Goal: Transaction & Acquisition: Purchase product/service

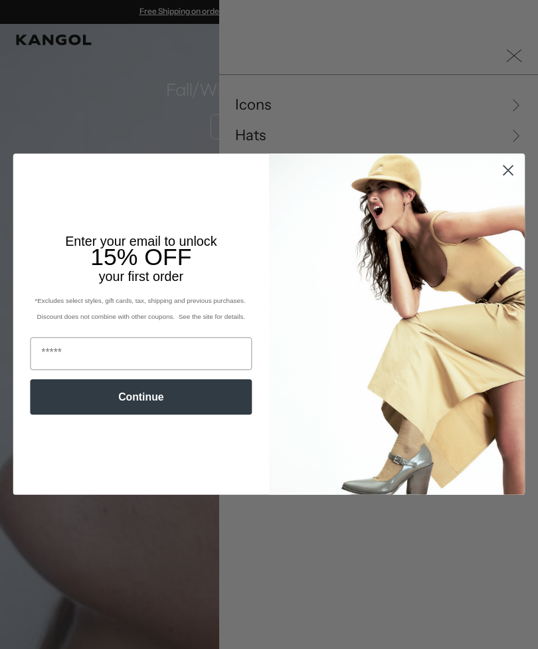
click at [502, 172] on circle "Close dialog" at bounding box center [509, 171] width 22 height 22
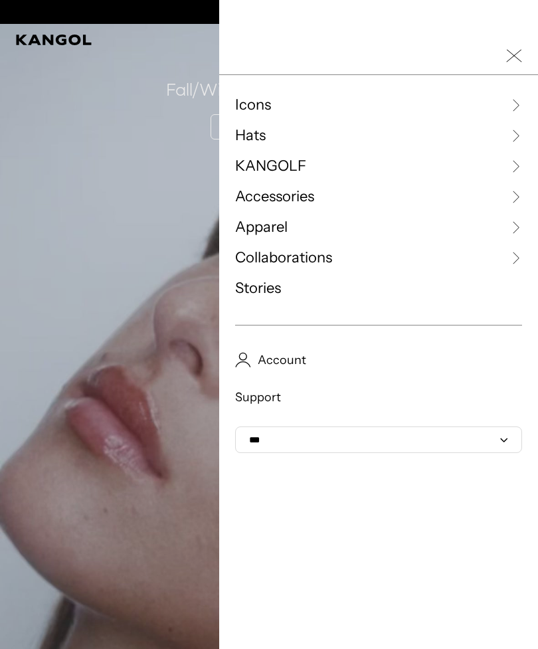
scroll to position [0, 274]
click at [244, 138] on span "Hats" at bounding box center [250, 136] width 31 height 20
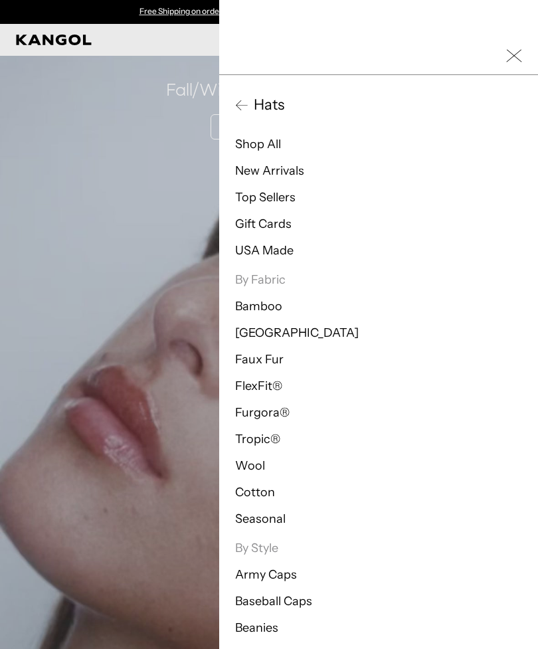
scroll to position [0, 0]
click at [255, 146] on link "Shop All" at bounding box center [258, 144] width 46 height 15
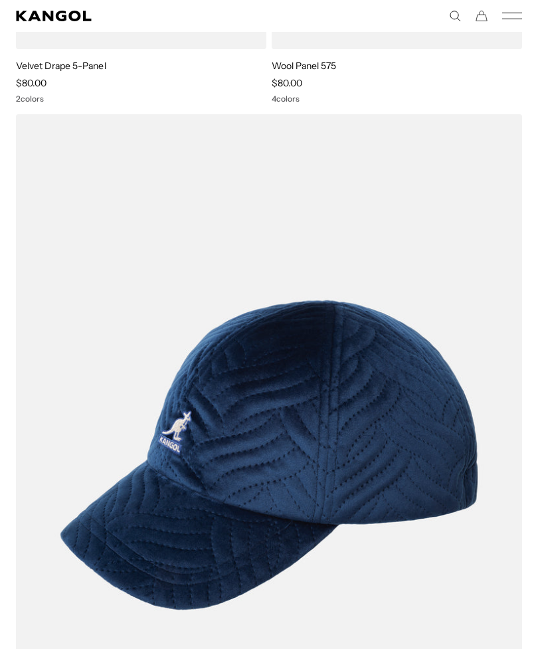
click at [510, 14] on icon "Mobile Menu" at bounding box center [512, 16] width 20 height 12
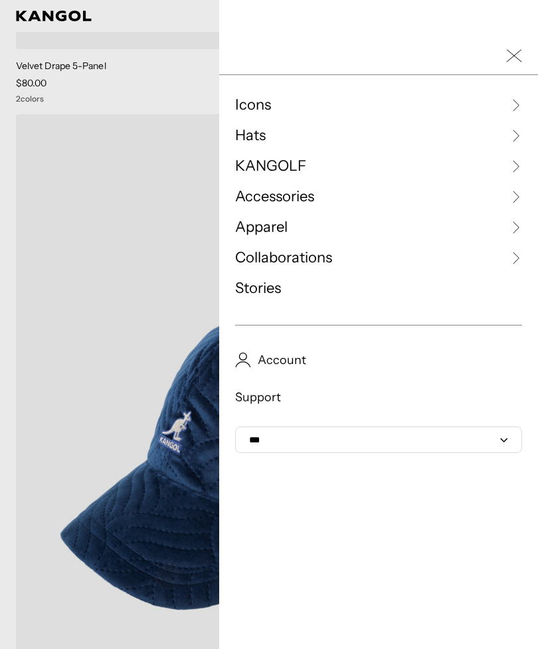
click at [266, 134] on span "Hats" at bounding box center [250, 136] width 31 height 20
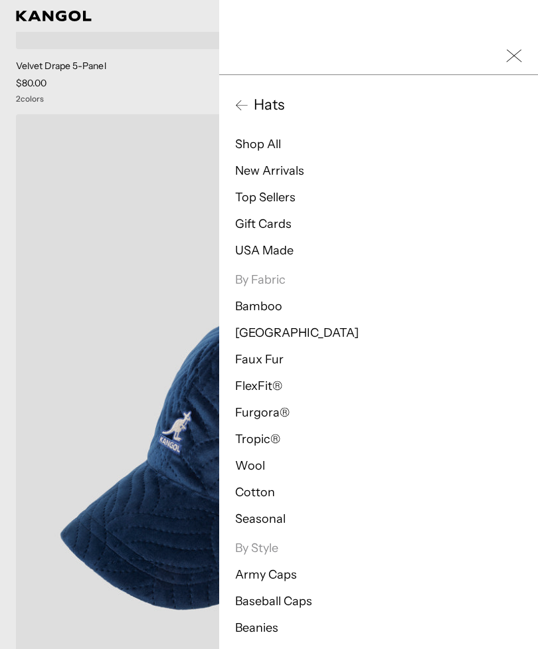
click at [273, 109] on span "Hats" at bounding box center [267, 105] width 36 height 20
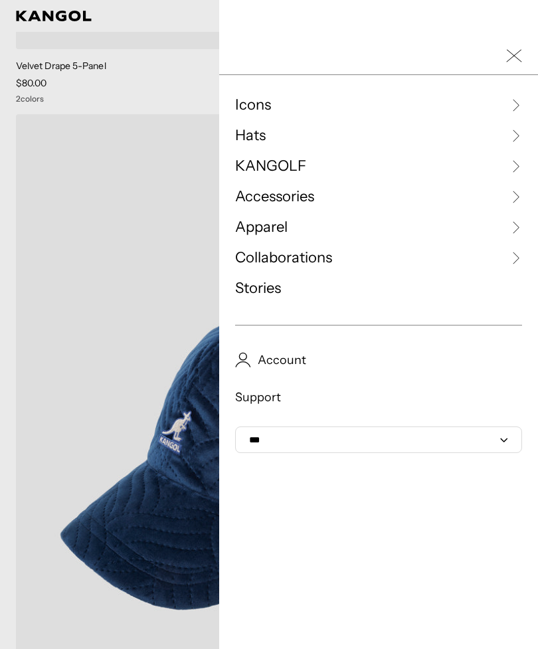
click at [76, 198] on div at bounding box center [269, 324] width 538 height 649
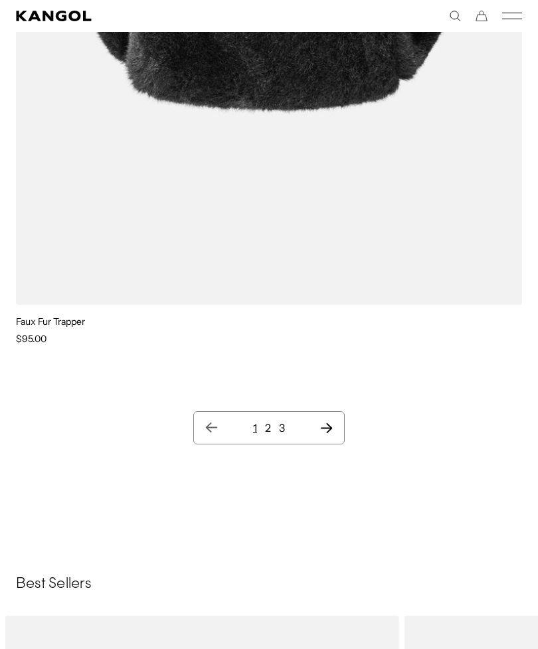
click at [271, 423] on link "2" at bounding box center [268, 427] width 6 height 13
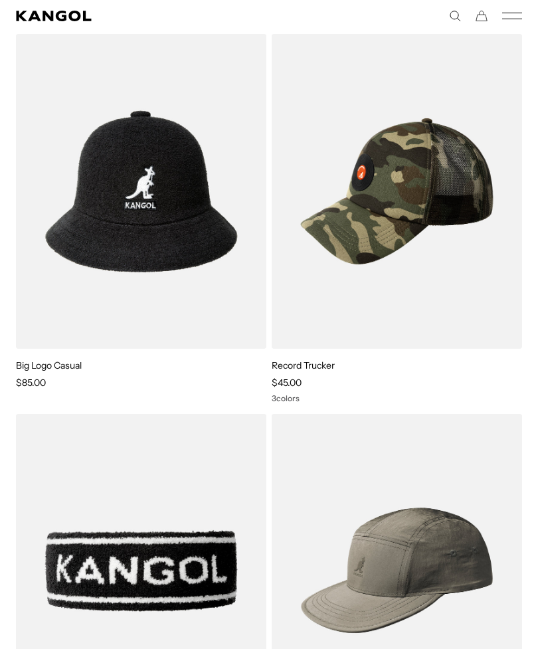
click at [76, 202] on img at bounding box center [141, 191] width 251 height 314
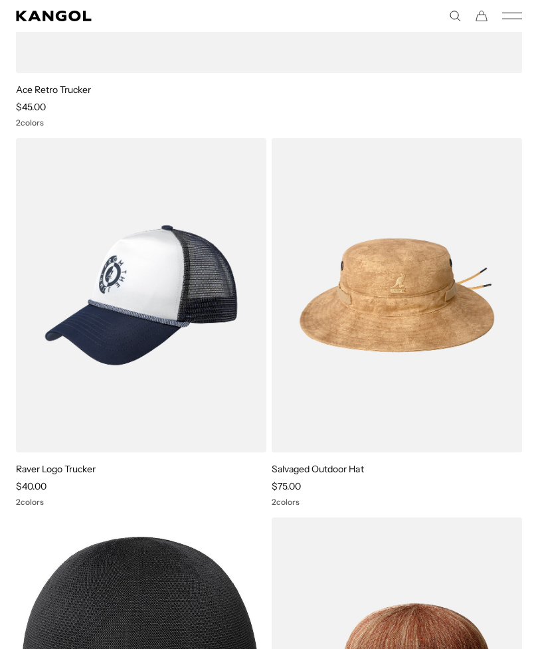
scroll to position [27059, 0]
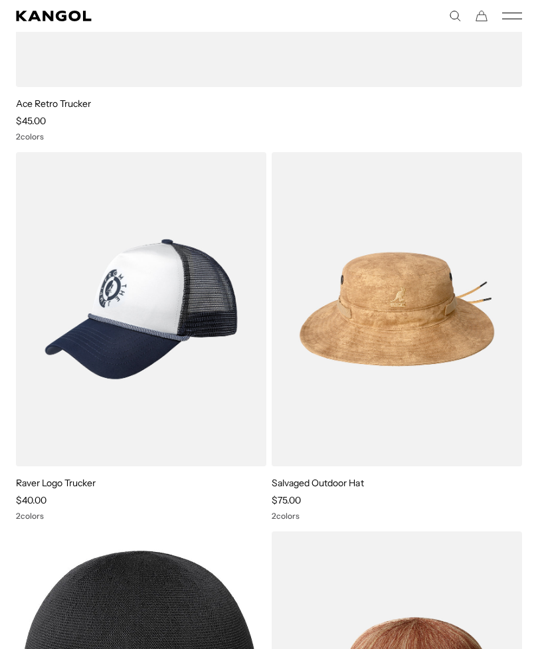
click at [485, 15] on icon "Cart" at bounding box center [482, 16] width 12 height 12
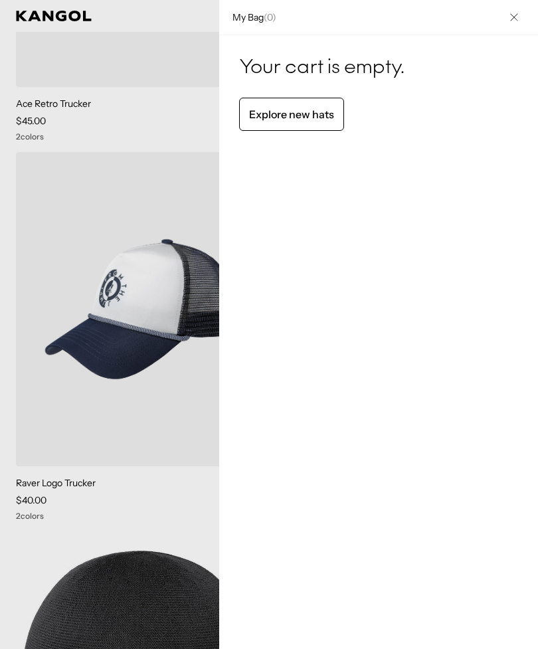
scroll to position [0, 274]
click at [43, 115] on div at bounding box center [269, 324] width 538 height 649
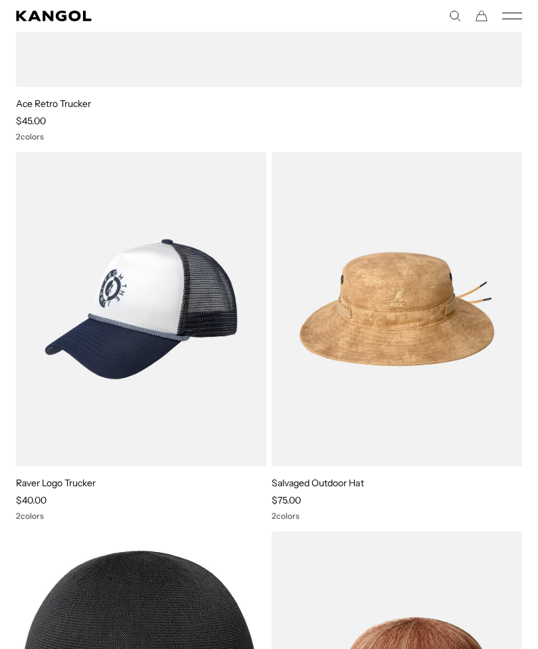
scroll to position [27034, 0]
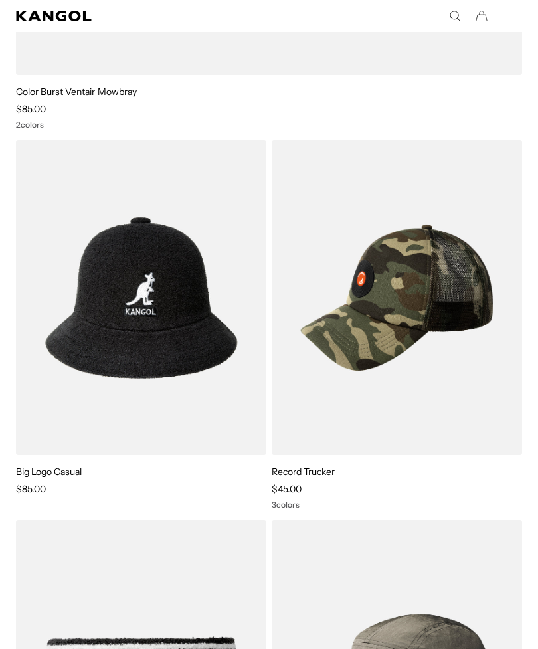
click at [193, 377] on img at bounding box center [141, 297] width 251 height 314
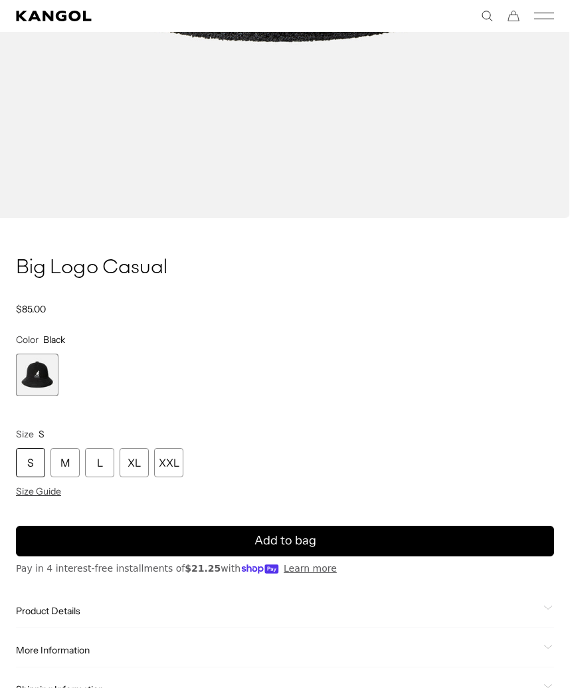
click at [174, 461] on div "XXL" at bounding box center [168, 462] width 29 height 29
click at [22, 489] on span "Size Guide" at bounding box center [38, 491] width 45 height 12
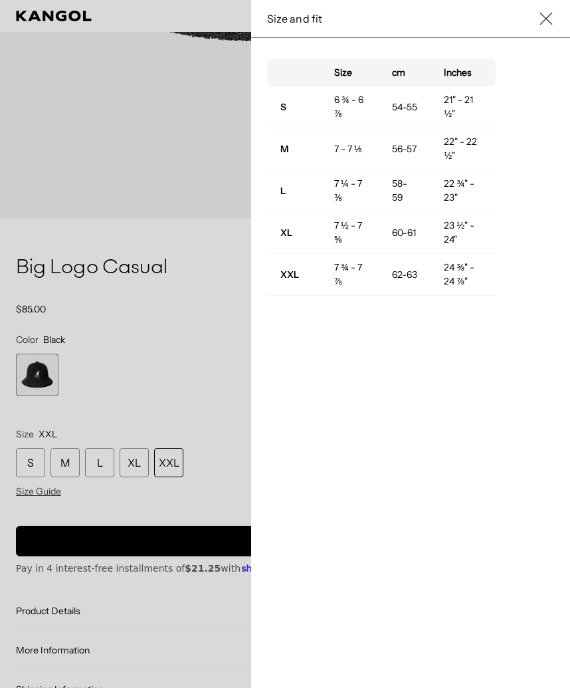
scroll to position [0, 0]
click at [35, 182] on div at bounding box center [285, 344] width 570 height 688
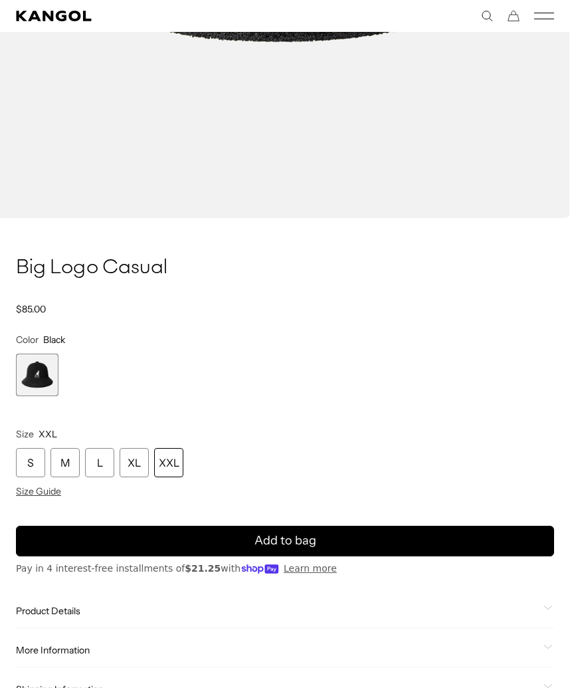
scroll to position [0, 274]
click at [335, 542] on button "Add to bag" at bounding box center [285, 541] width 538 height 31
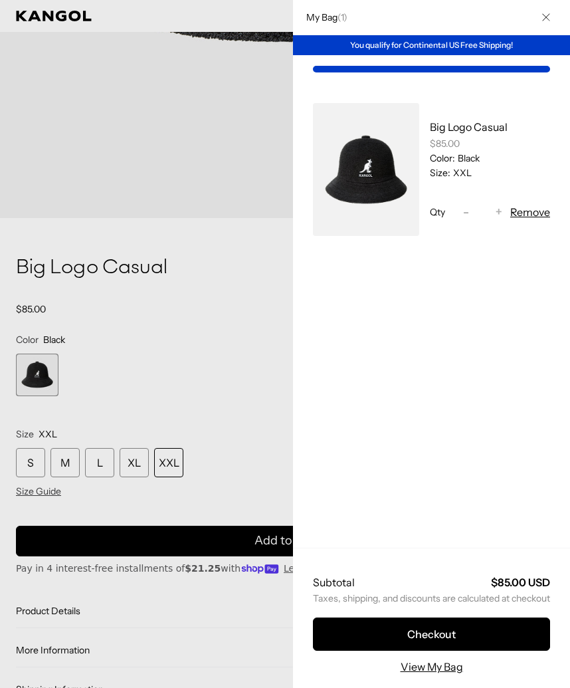
scroll to position [0, 0]
click at [48, 136] on div at bounding box center [285, 344] width 570 height 688
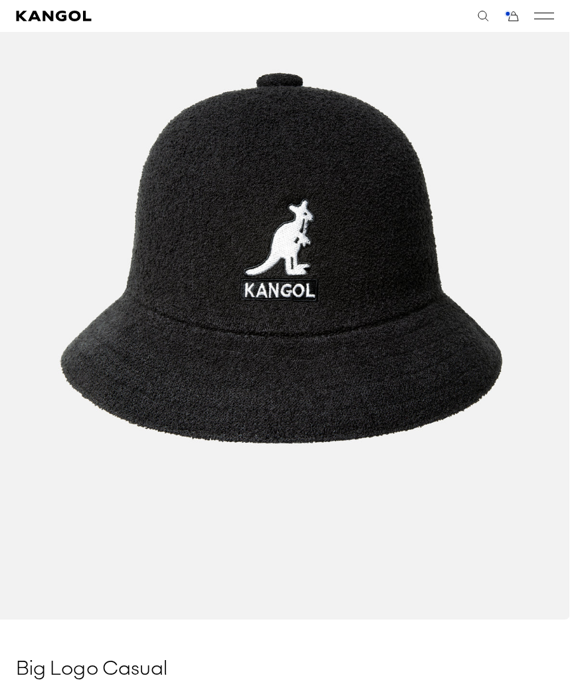
scroll to position [218, 0]
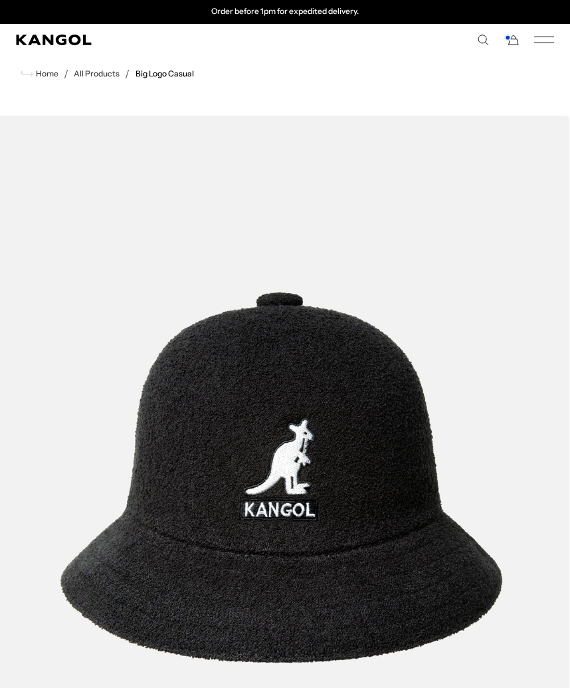
click at [510, 42] on icon "Cart" at bounding box center [513, 40] width 9 height 9
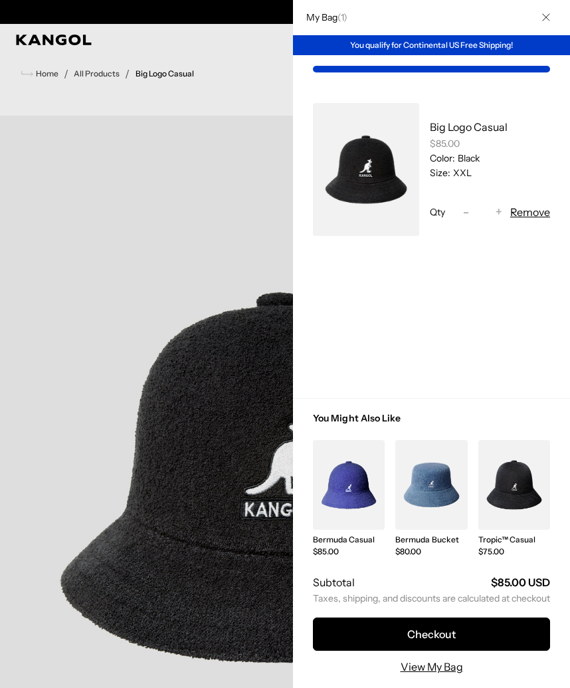
scroll to position [0, 274]
click at [78, 179] on div at bounding box center [285, 344] width 570 height 688
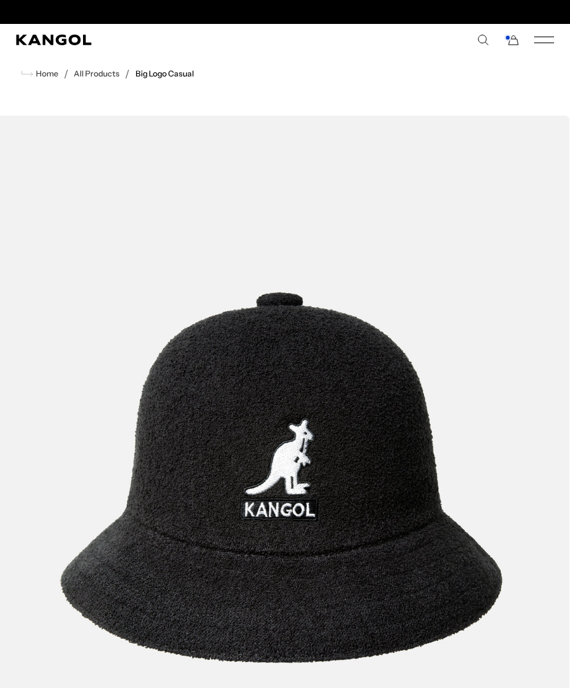
scroll to position [0, 0]
